Goal: Information Seeking & Learning: Learn about a topic

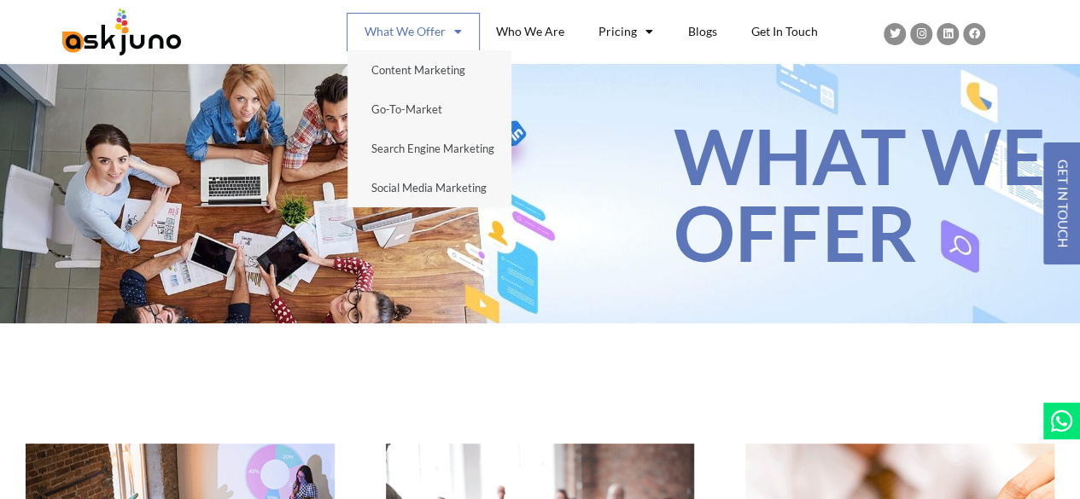
click at [462, 29] on span at bounding box center [454, 31] width 16 height 29
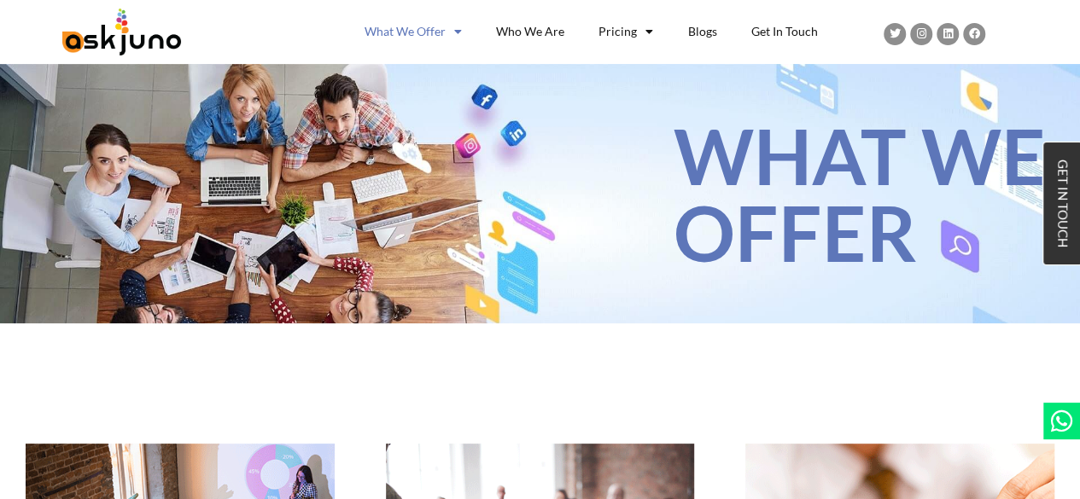
click at [1051, 188] on link "GET IN TOUCH" at bounding box center [1062, 204] width 38 height 122
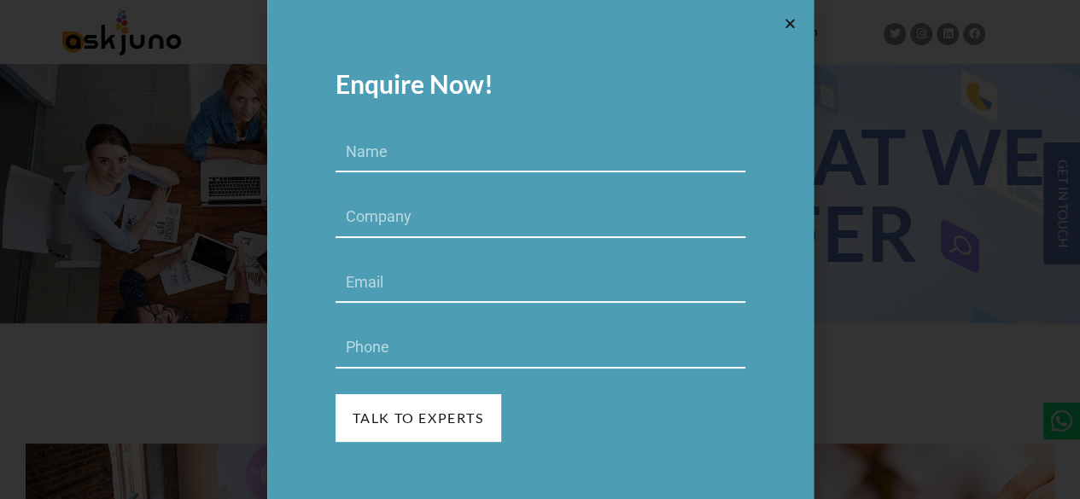
click at [787, 23] on icon at bounding box center [790, 23] width 13 height 13
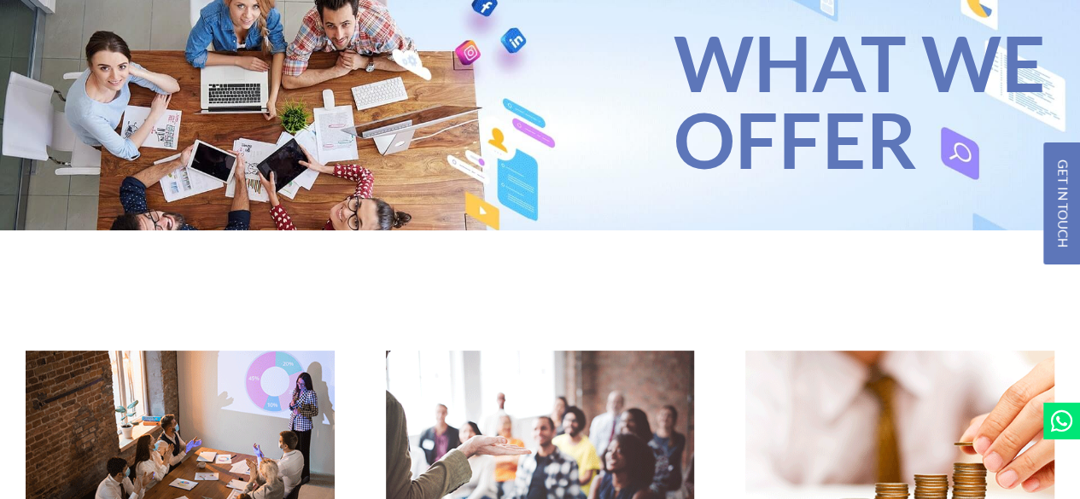
scroll to position [94, 0]
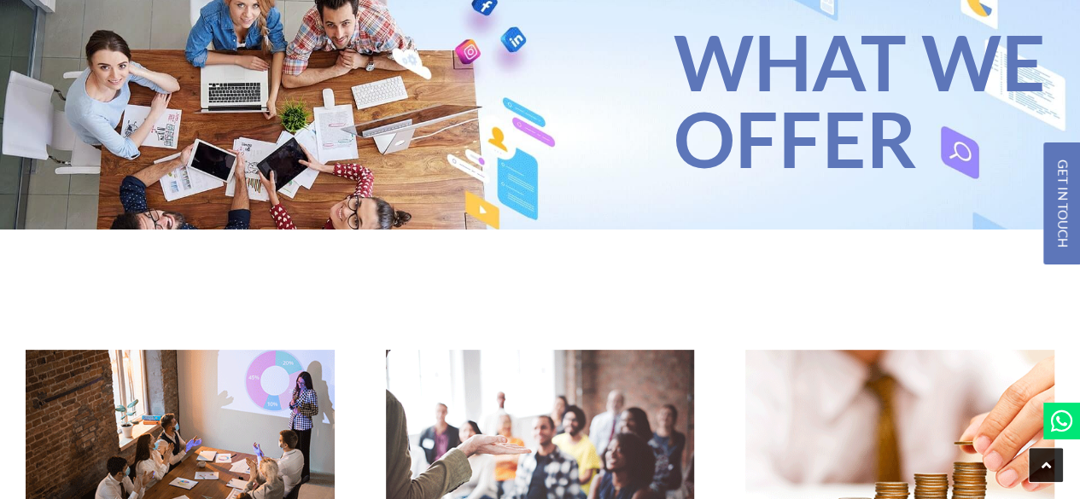
click at [1045, 463] on icon "Scroll to the top of the page" at bounding box center [1045, 465] width 9 height 15
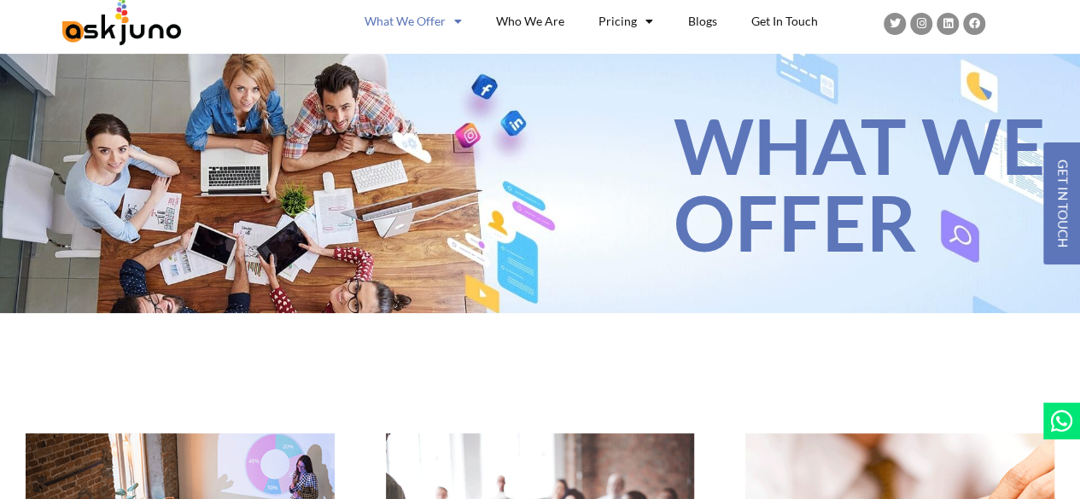
scroll to position [0, 0]
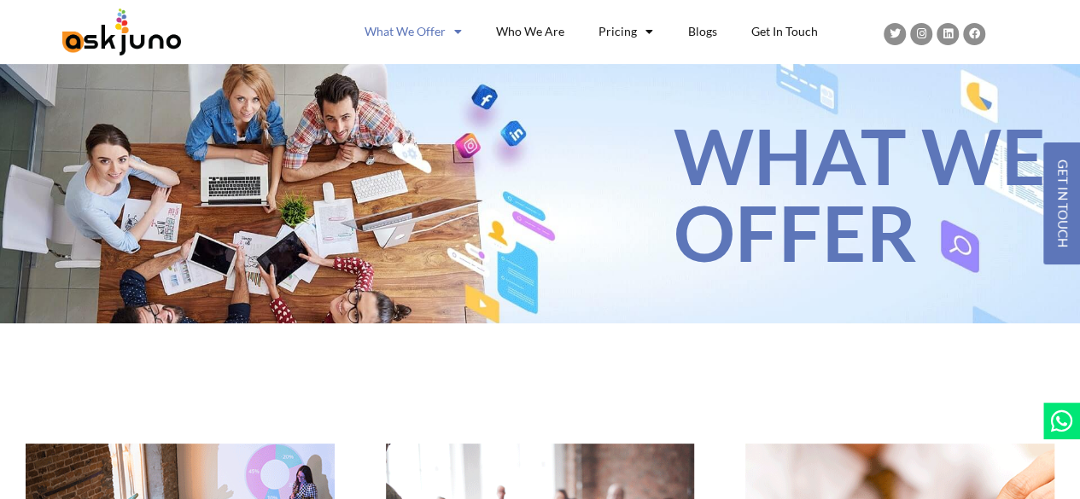
click at [1063, 423] on icon at bounding box center [1061, 421] width 25 height 25
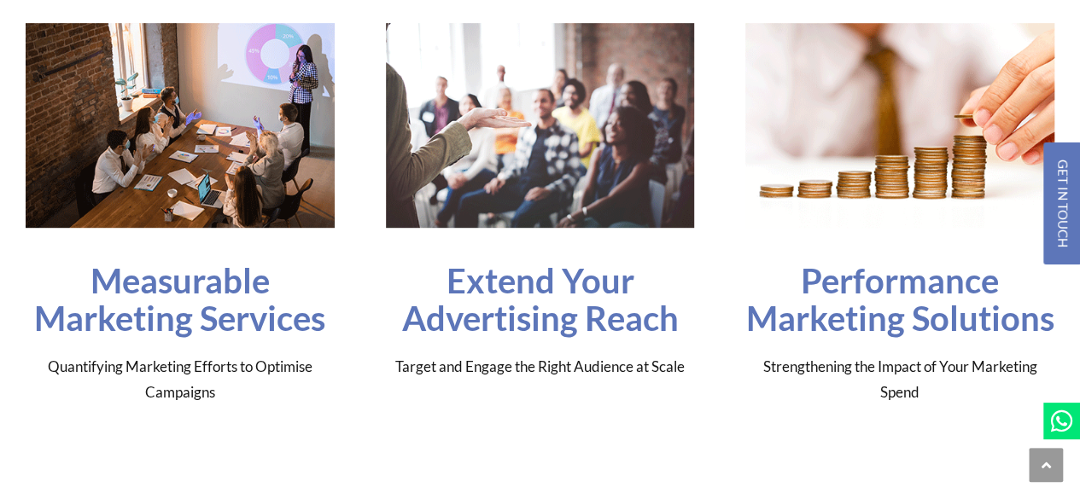
scroll to position [430, 0]
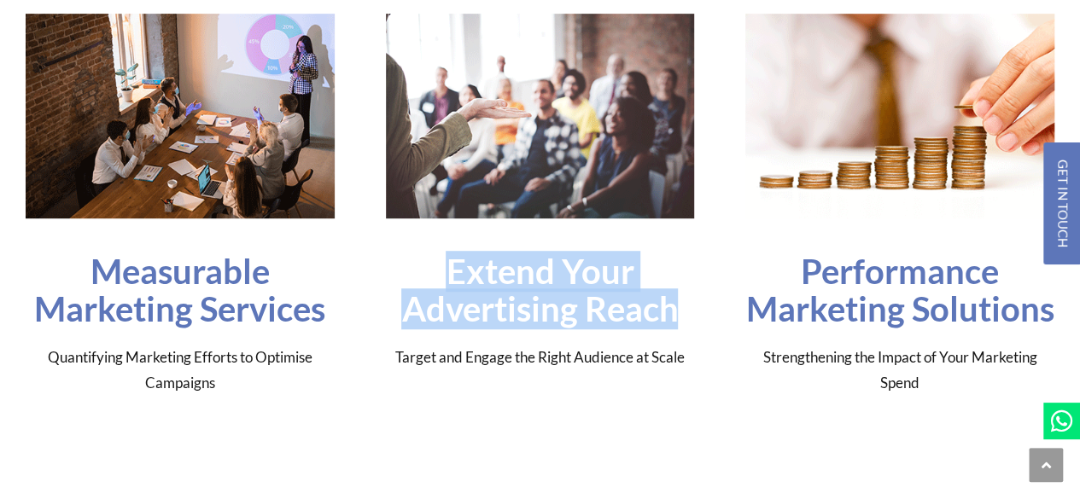
drag, startPoint x: 444, startPoint y: 262, endPoint x: 700, endPoint y: 312, distance: 261.0
click at [700, 312] on div "Extend Your Advertising Reach Target and Engage the Right Audience at Scale" at bounding box center [540, 193] width 343 height 392
copy h3 "Extend Your Advertising Reach"
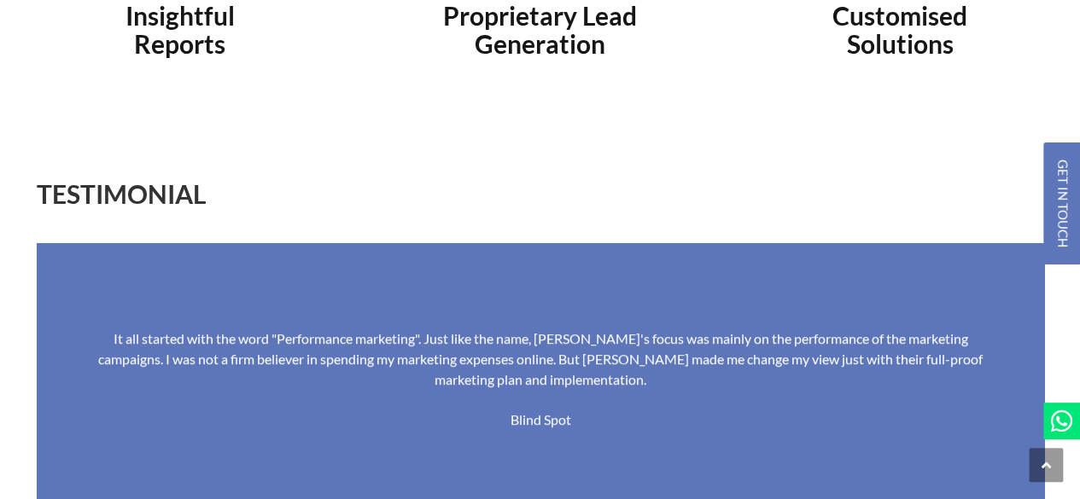
scroll to position [3513, 0]
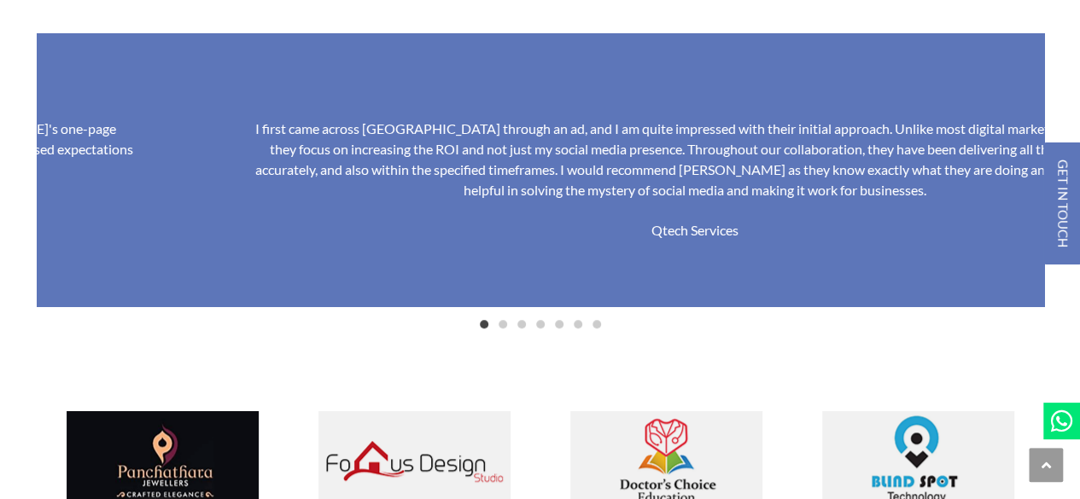
drag, startPoint x: 100, startPoint y: 125, endPoint x: 329, endPoint y: 133, distance: 229.7
click at [329, 133] on div "I first came across [GEOGRAPHIC_DATA] through an ad, and I am quite impressed w…" at bounding box center [694, 160] width 905 height 82
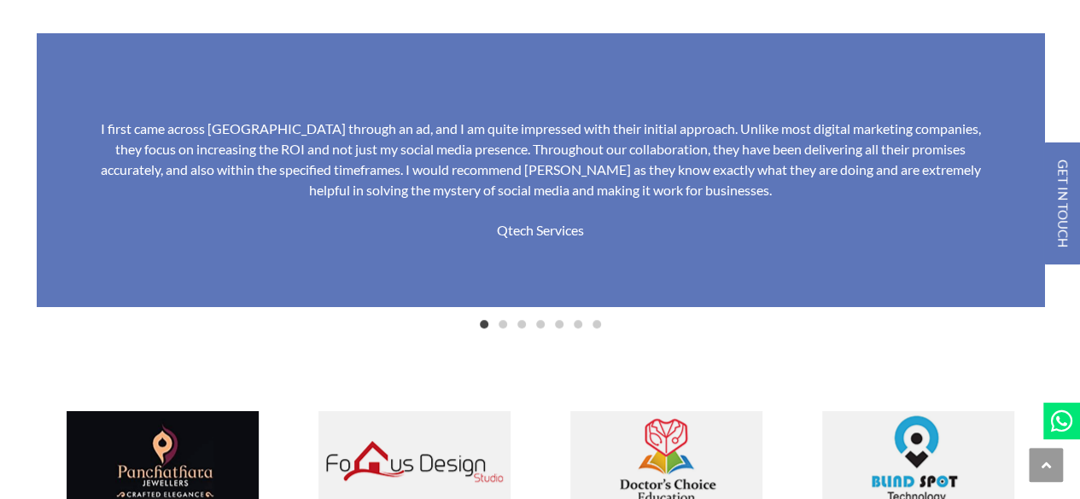
click at [131, 141] on div "I first came across [GEOGRAPHIC_DATA] through an ad, and I am quite impressed w…" at bounding box center [540, 160] width 905 height 82
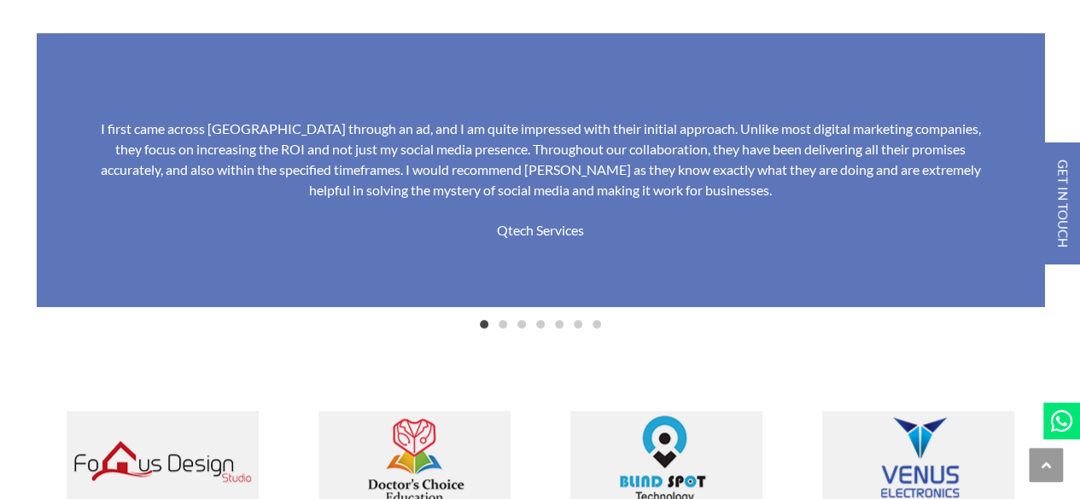
click at [178, 142] on div "I first came across [GEOGRAPHIC_DATA] through an ad, and I am quite impressed w…" at bounding box center [540, 160] width 905 height 82
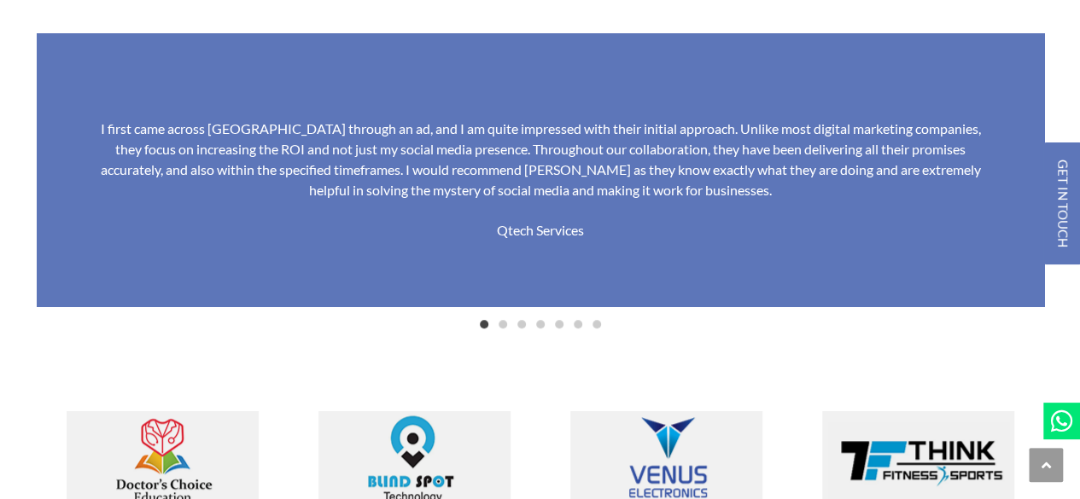
click at [112, 129] on div "I first came across [GEOGRAPHIC_DATA] through an ad, and I am quite impressed w…" at bounding box center [540, 160] width 905 height 82
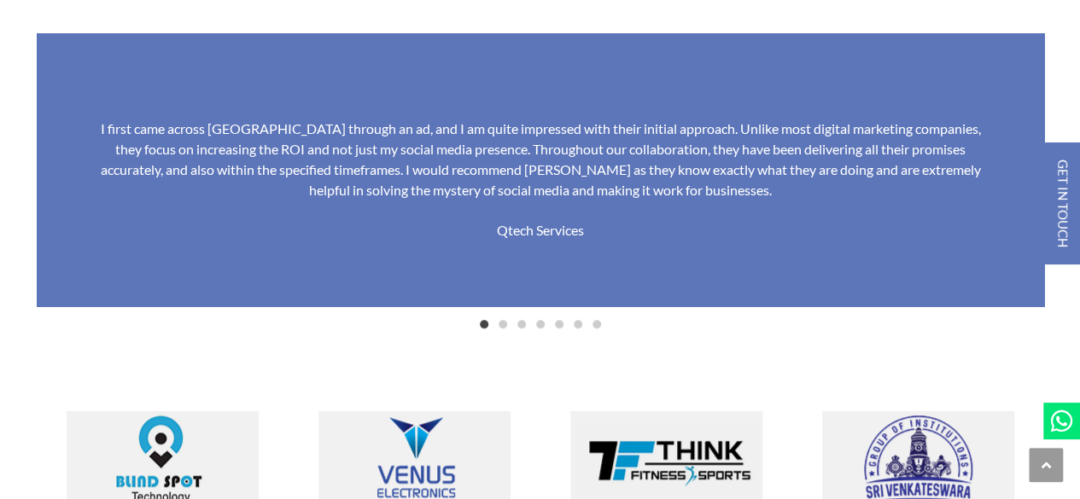
click at [108, 134] on div "I first came across [GEOGRAPHIC_DATA] through an ad, and I am quite impressed w…" at bounding box center [540, 160] width 905 height 82
click at [97, 125] on div "I first came across [GEOGRAPHIC_DATA] through an ad, and I am quite impressed w…" at bounding box center [540, 160] width 905 height 82
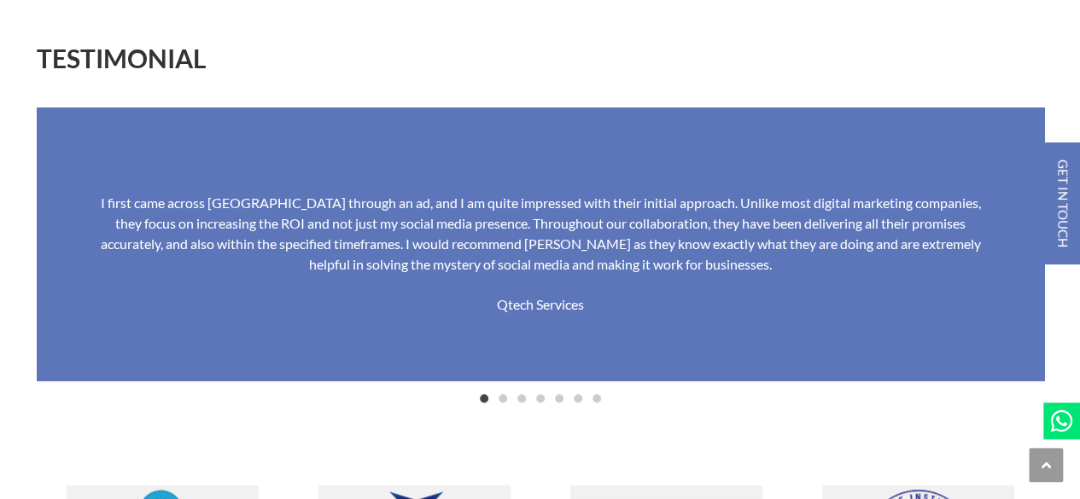
scroll to position [3655, 0]
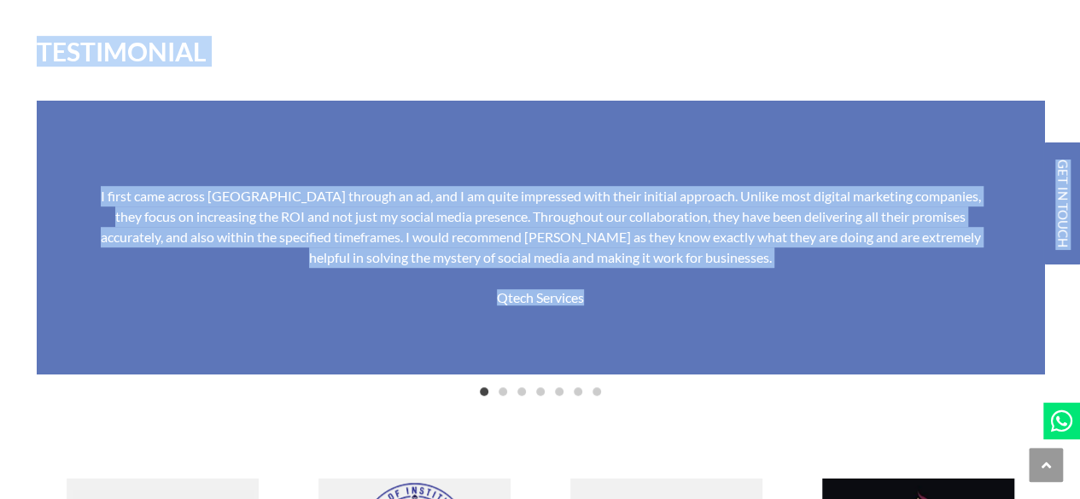
drag, startPoint x: 99, startPoint y: 197, endPoint x: 661, endPoint y: 286, distance: 569.4
copy div "GET IN TOUCH Measurable Marketing Services Quantifying Marketing Efforts to Opt…"
